Goal: Use online tool/utility: Utilize a website feature to perform a specific function

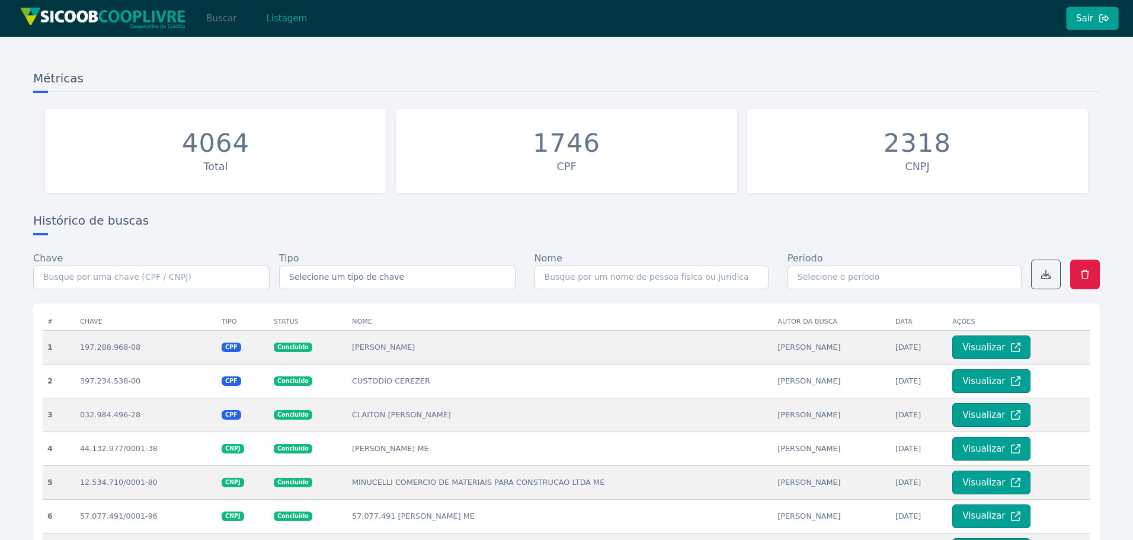
click at [219, 12] on button "Buscar" at bounding box center [221, 19] width 50 height 24
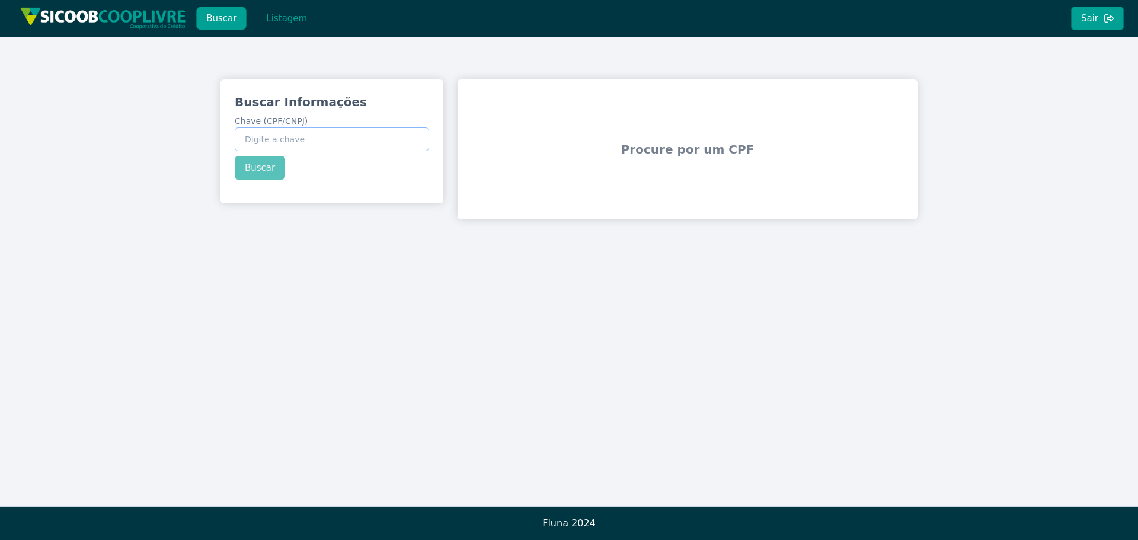
click at [296, 138] on input "Chave (CPF/CNPJ)" at bounding box center [332, 139] width 194 height 24
paste input "37.068.728/0001-65"
type input "37.068.728/0001-65"
click at [261, 164] on div "Buscar Informações Chave (CPF/CNPJ) 37.068.728/0001-65 Buscar" at bounding box center [332, 136] width 223 height 114
click at [262, 167] on button "Buscar" at bounding box center [260, 168] width 50 height 24
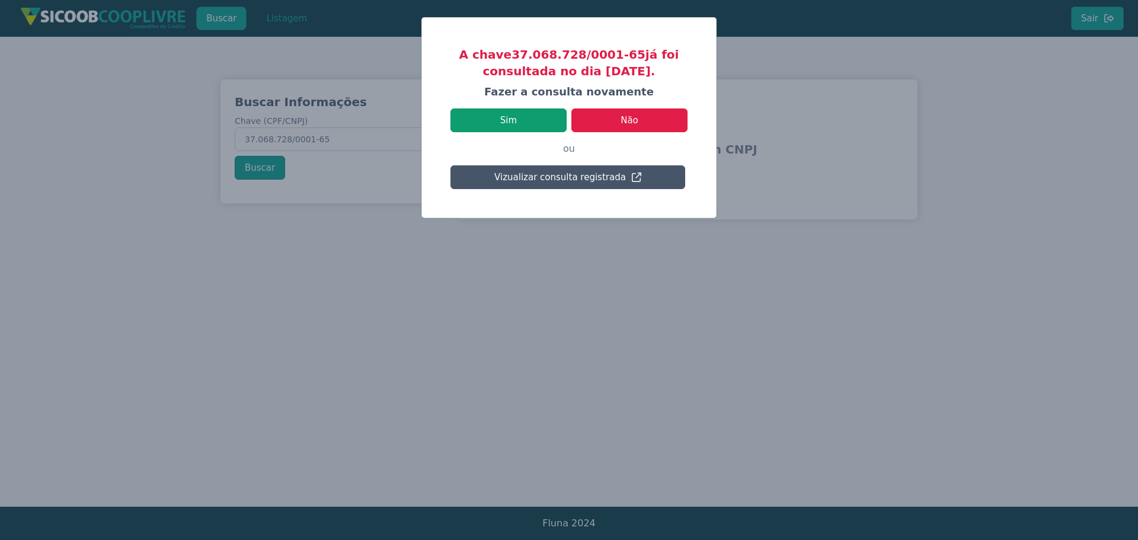
click at [520, 118] on button "Sim" at bounding box center [509, 120] width 116 height 24
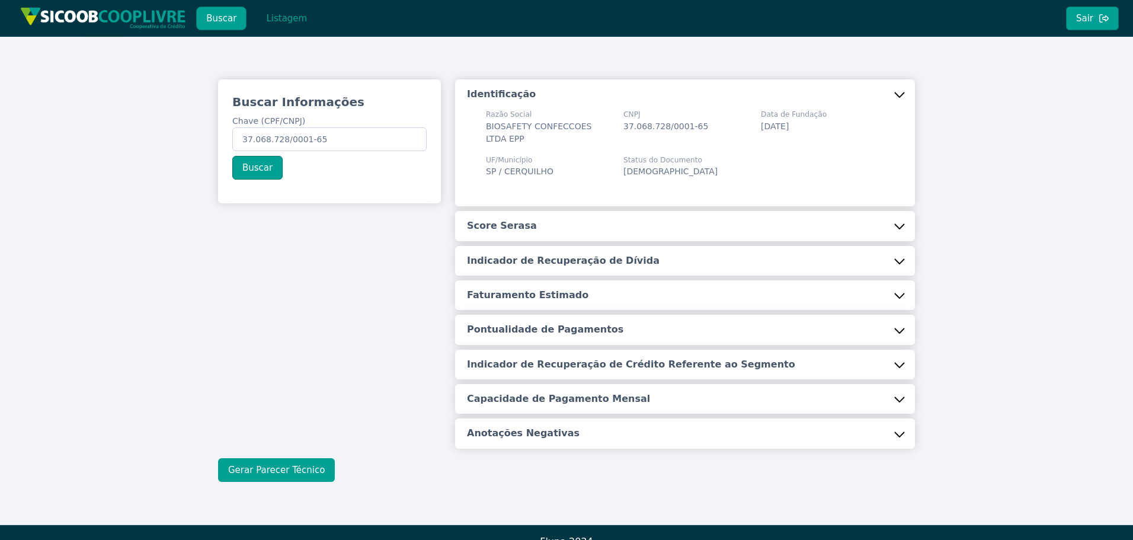
click at [279, 470] on button "Gerar Parecer Técnico" at bounding box center [276, 470] width 117 height 24
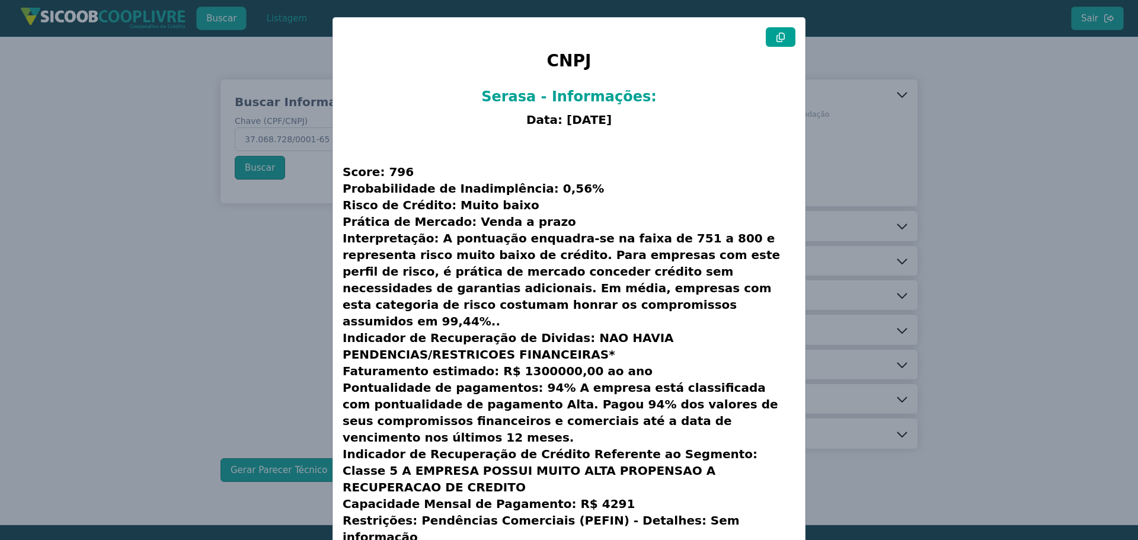
click at [783, 36] on button at bounding box center [781, 37] width 30 height 20
